Goal: Transaction & Acquisition: Purchase product/service

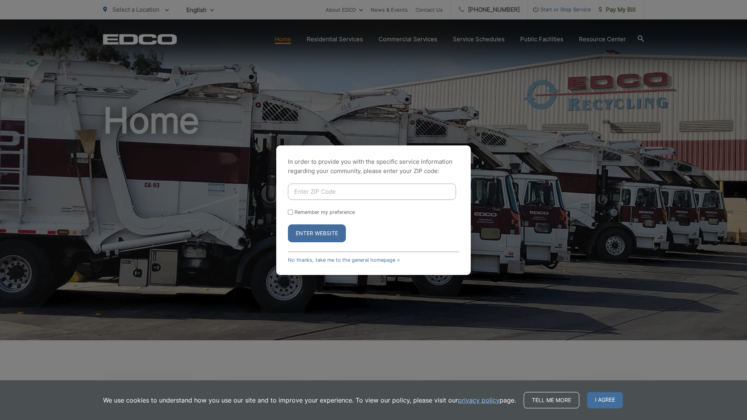
click at [378, 77] on div "In order to provide you with the specific service information regarding your co…" at bounding box center [373, 210] width 747 height 420
click at [342, 196] on input "Enter ZIP Code" at bounding box center [372, 192] width 168 height 16
click at [284, 82] on div "In order to provide you with the specific service information regarding your co…" at bounding box center [373, 210] width 747 height 420
click at [593, 401] on span "I agree" at bounding box center [605, 400] width 36 height 16
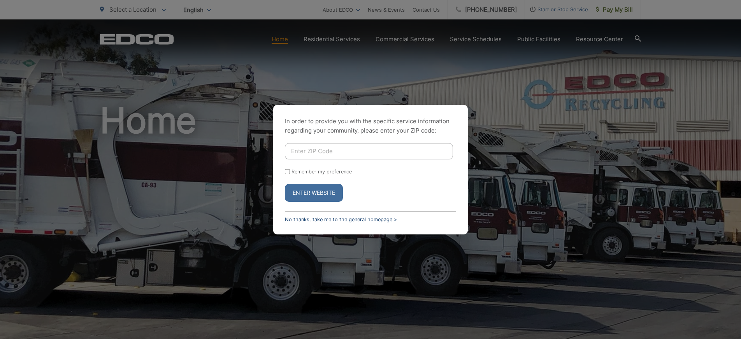
click at [319, 219] on link "No thanks, take me to the general homepage >" at bounding box center [341, 220] width 112 height 6
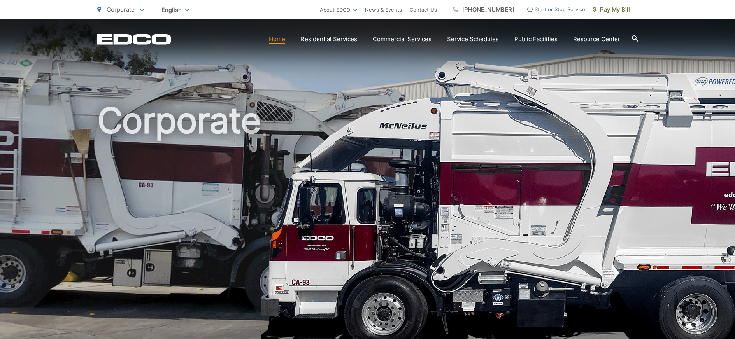
click at [275, 41] on link "Home" at bounding box center [277, 39] width 16 height 9
click at [612, 13] on span "Pay My Bill" at bounding box center [611, 9] width 37 height 9
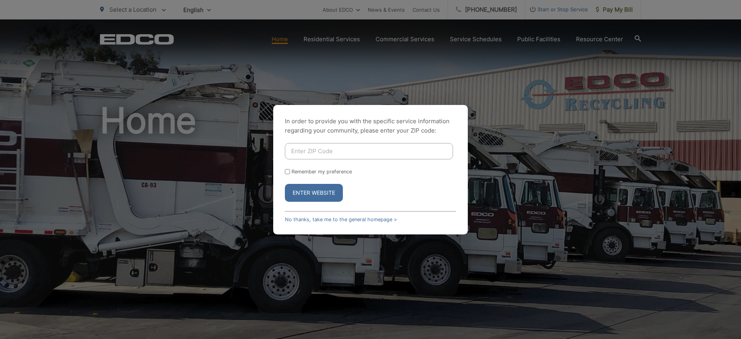
click at [318, 144] on input "Enter ZIP Code" at bounding box center [369, 151] width 168 height 16
type input "92126"
click at [318, 192] on button "Enter Website" at bounding box center [314, 193] width 58 height 18
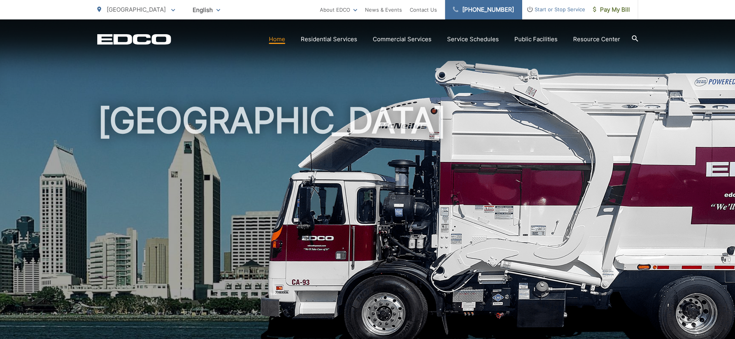
click at [505, 15] on link "[PHONE_NUMBER]" at bounding box center [483, 9] width 77 height 19
click at [615, 8] on span "Pay My Bill" at bounding box center [611, 9] width 37 height 9
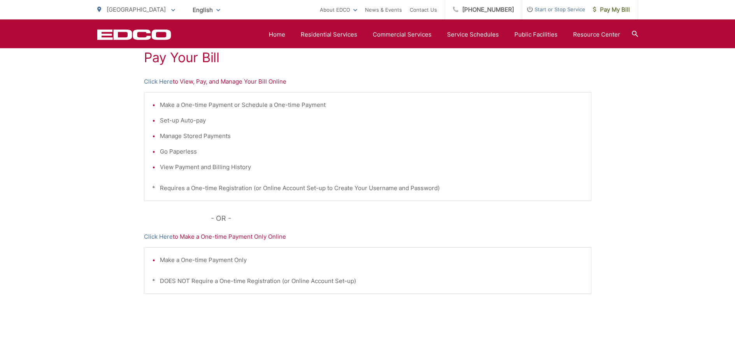
scroll to position [155, 0]
click at [197, 79] on p "Click Here to View, Pay, and Manage Your Bill Online" at bounding box center [367, 78] width 447 height 9
click at [237, 80] on p "Click Here to View, Pay, and Manage Your Bill Online" at bounding box center [367, 78] width 447 height 9
click at [225, 78] on p "Click Here to View, Pay, and Manage Your Bill Online" at bounding box center [367, 78] width 447 height 9
click at [265, 77] on p "Click Here to View, Pay, and Manage Your Bill Online" at bounding box center [367, 78] width 447 height 9
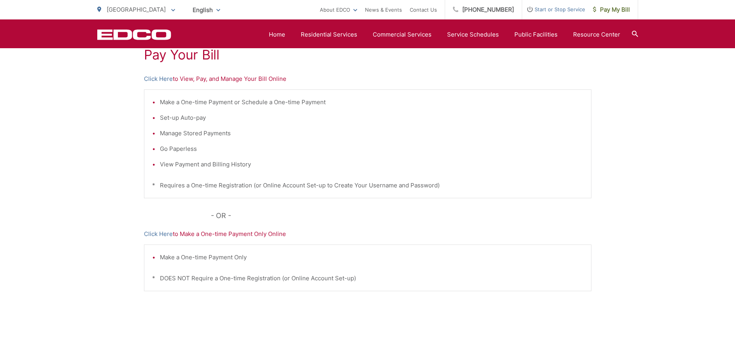
click at [183, 77] on p "Click Here to View, Pay, and Manage Your Bill Online" at bounding box center [367, 78] width 447 height 9
click at [163, 80] on link "Click Here" at bounding box center [158, 78] width 29 height 9
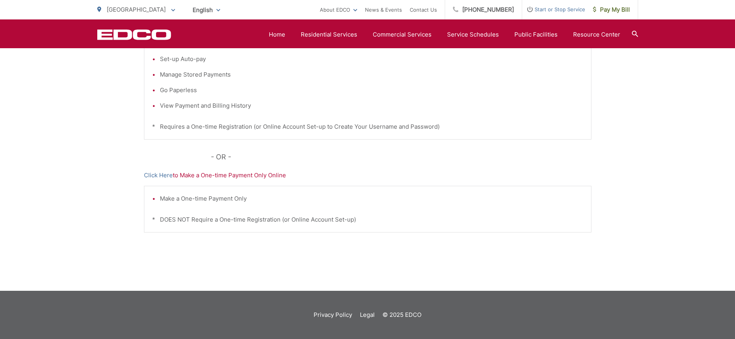
scroll to position [0, 0]
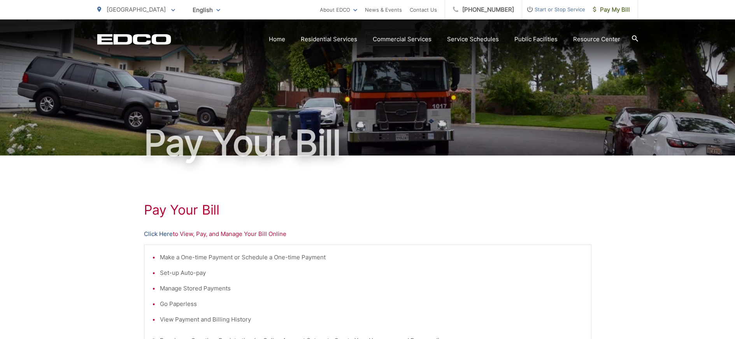
click at [153, 234] on link "Click Here" at bounding box center [158, 234] width 29 height 9
